Goal: Obtain resource: Download file/media

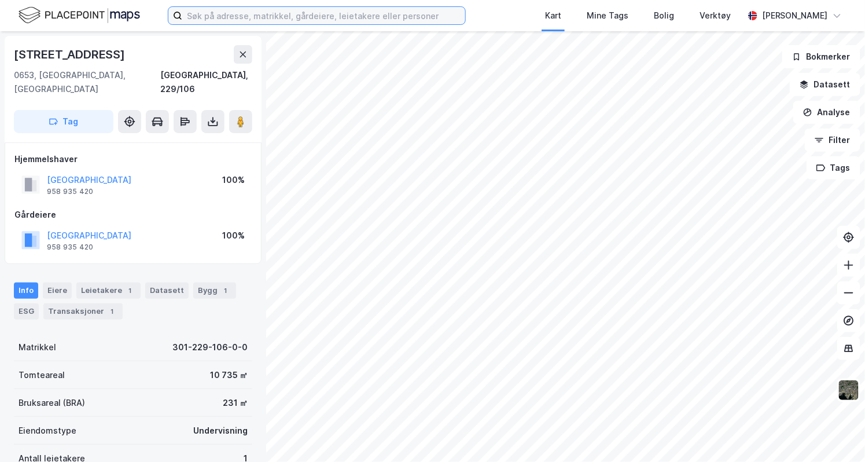
click at [224, 22] on input at bounding box center [323, 15] width 283 height 17
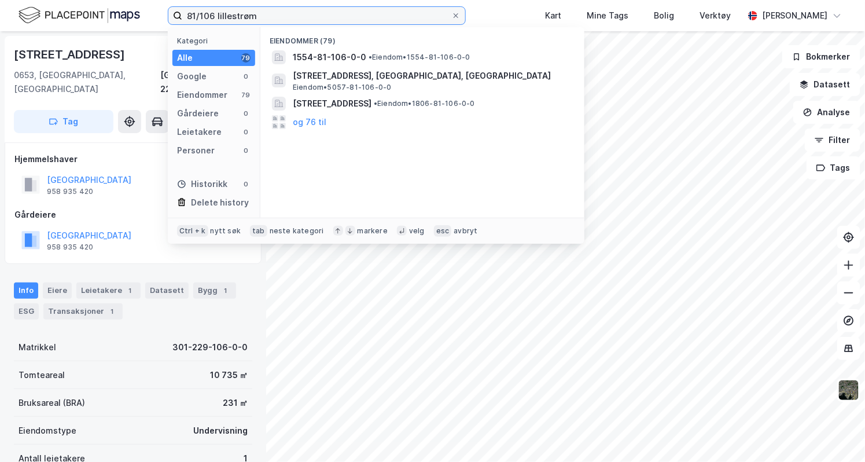
type input "81/106 lillestrøm"
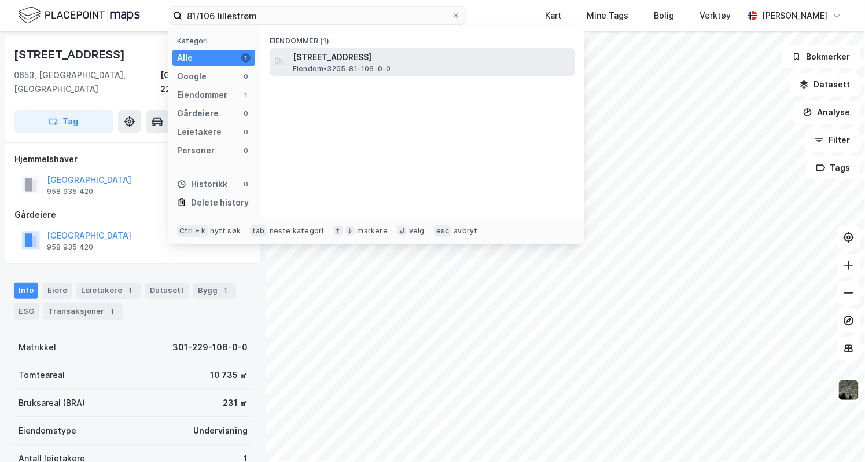
click at [318, 56] on span "[STREET_ADDRESS]" at bounding box center [432, 57] width 278 height 14
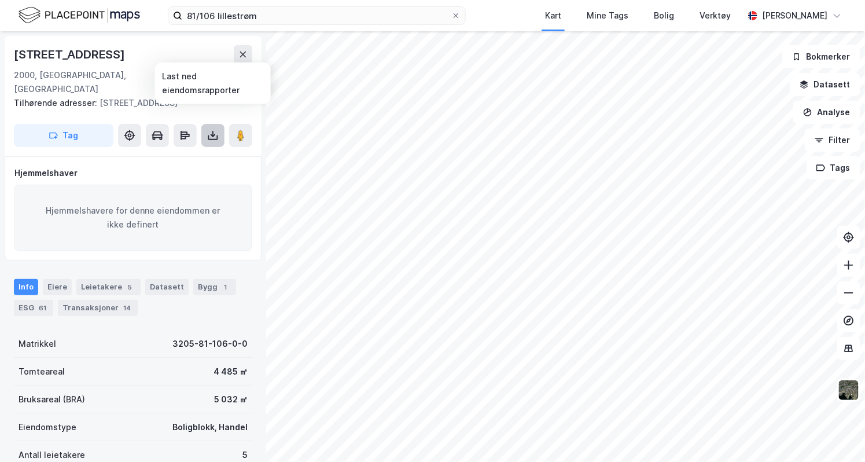
click at [212, 130] on icon at bounding box center [213, 136] width 12 height 12
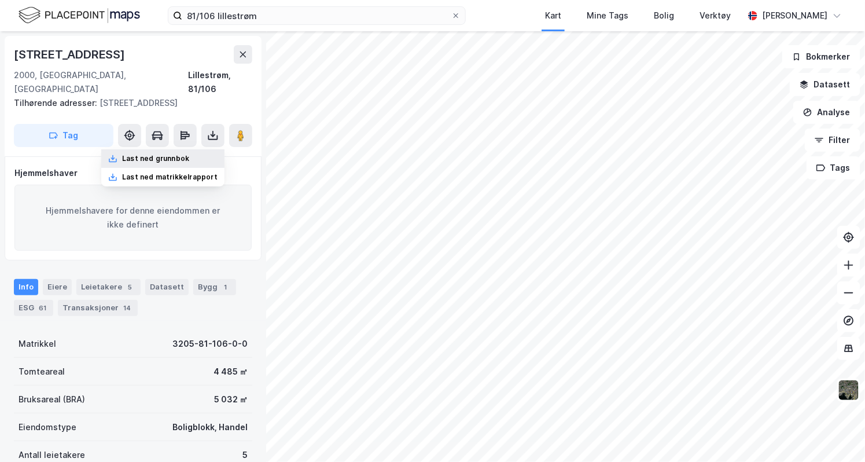
click at [153, 154] on div "Last ned grunnbok" at bounding box center [155, 158] width 67 height 9
